Goal: Task Accomplishment & Management: Manage account settings

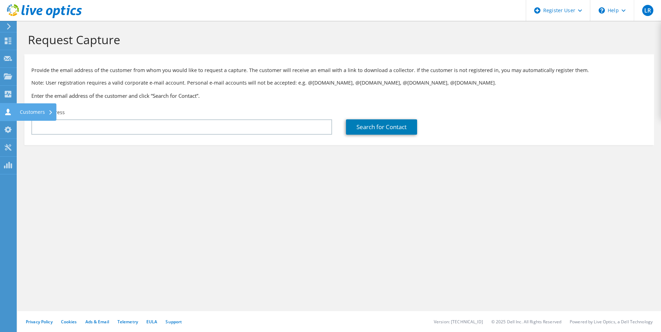
click at [11, 112] on icon at bounding box center [8, 112] width 8 height 7
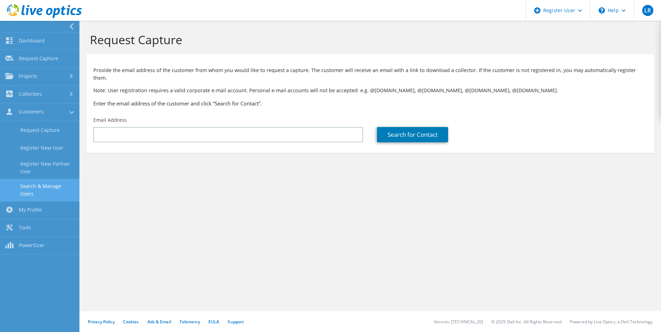
click at [51, 186] on link "Search & Manage Users" at bounding box center [39, 190] width 79 height 22
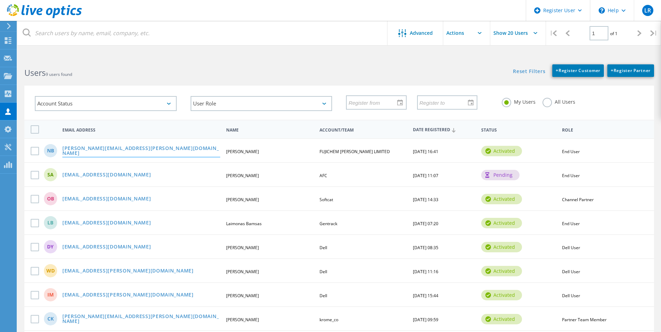
click at [111, 149] on link "Nick.Biddle@FCSonneborn.com" at bounding box center [141, 151] width 158 height 11
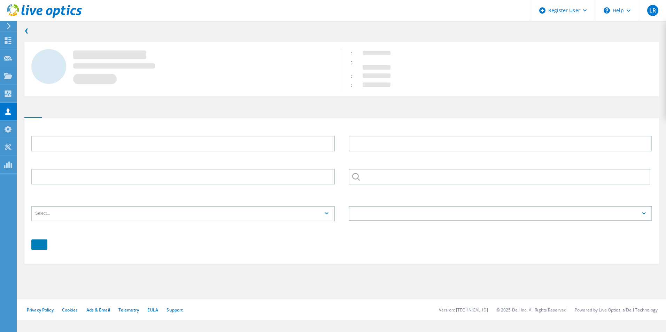
type input "Nick"
type input "Biddle"
type input "07515518883"
type input "FUJICHEM SONNEBORN LIMITED"
type input "English"
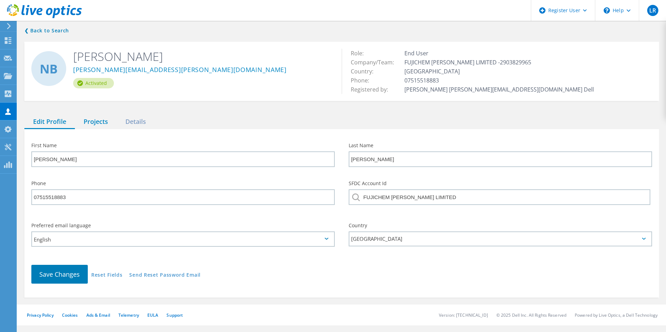
click at [99, 124] on div "Projects" at bounding box center [96, 122] width 42 height 14
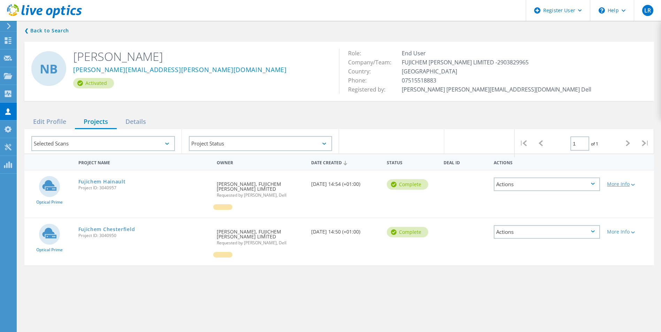
click at [636, 185] on div "More Info" at bounding box center [629, 184] width 44 height 5
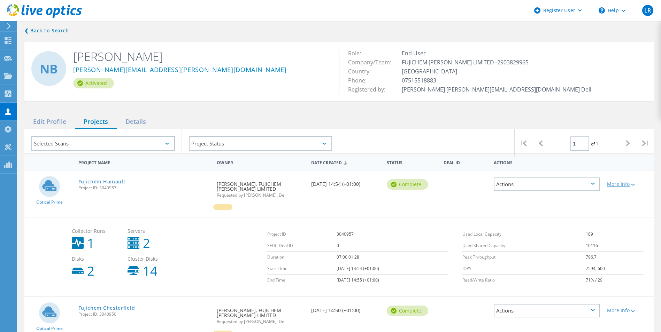
click at [636, 185] on div "More Info" at bounding box center [629, 184] width 44 height 5
